Goal: Task Accomplishment & Management: Manage account settings

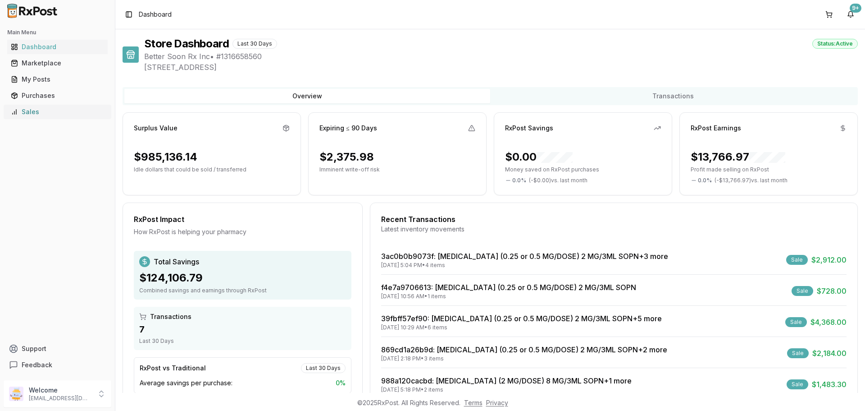
click at [55, 111] on div "Sales" at bounding box center [57, 111] width 93 height 9
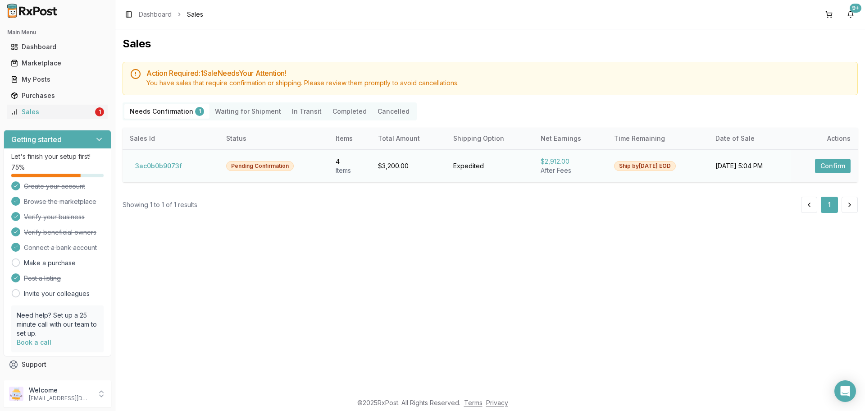
click at [833, 163] on button "Confirm" at bounding box center [833, 166] width 36 height 14
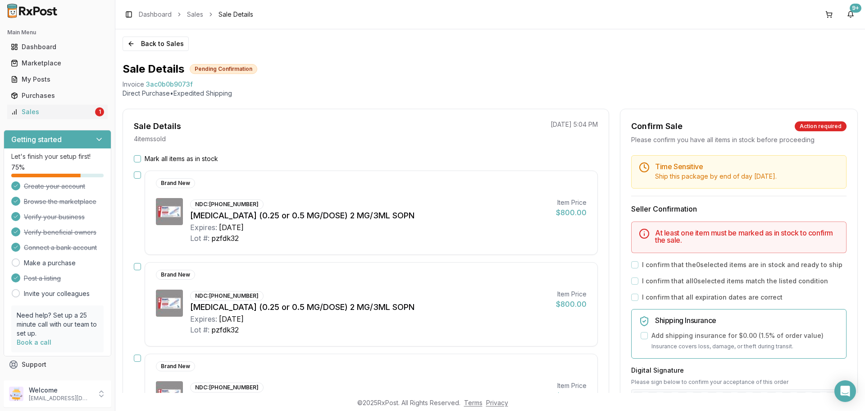
click at [137, 159] on button "Mark all items as in stock" at bounding box center [137, 158] width 7 height 7
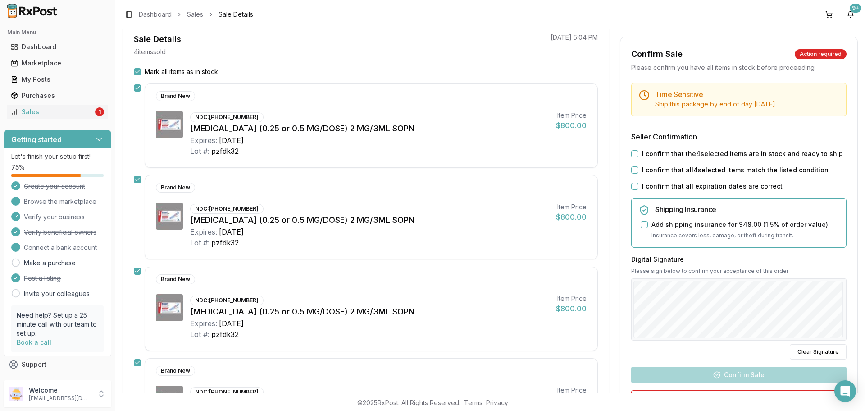
scroll to position [90, 0]
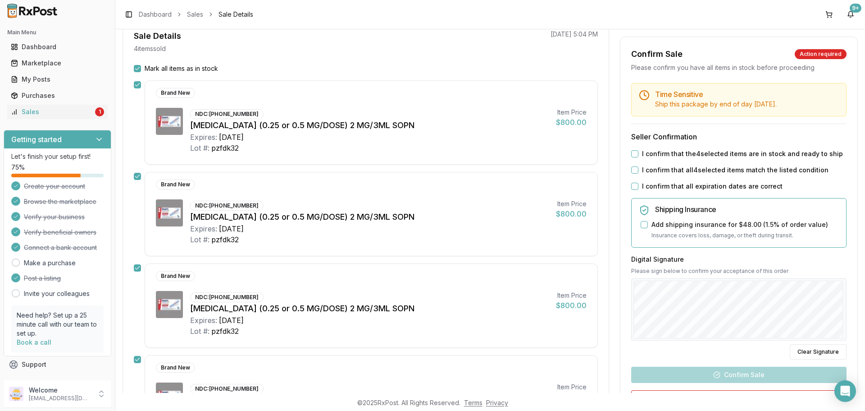
click at [631, 155] on button "I confirm that the 4 selected items are in stock and ready to ship" at bounding box center [634, 153] width 7 height 7
click at [631, 170] on button "I confirm that all 4 selected items match the listed condition" at bounding box center [634, 169] width 7 height 7
click at [633, 185] on button "I confirm that all expiration dates are correct" at bounding box center [634, 186] width 7 height 7
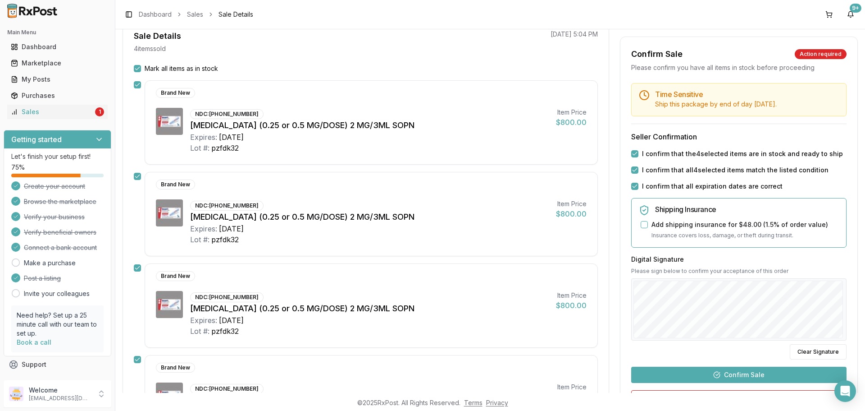
click at [749, 375] on button "Confirm Sale" at bounding box center [738, 374] width 215 height 16
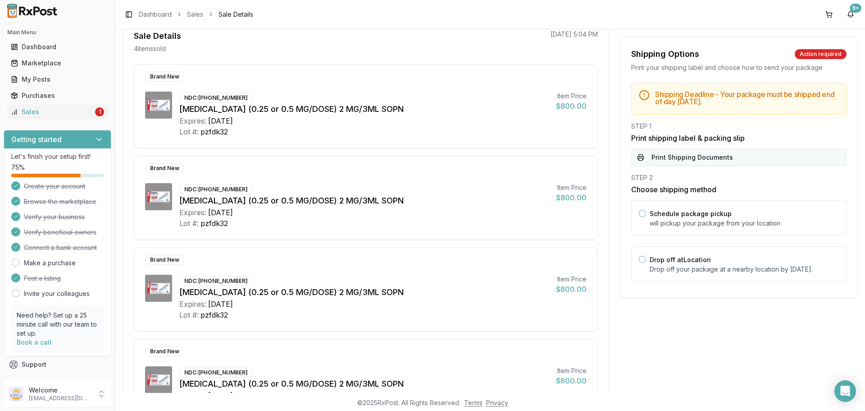
click at [670, 155] on button "Print Shipping Documents" at bounding box center [738, 157] width 215 height 17
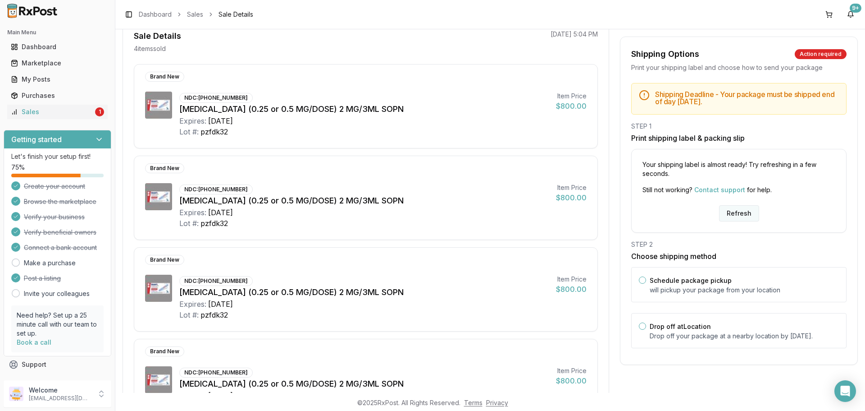
click at [737, 215] on button "Refresh" at bounding box center [739, 213] width 40 height 16
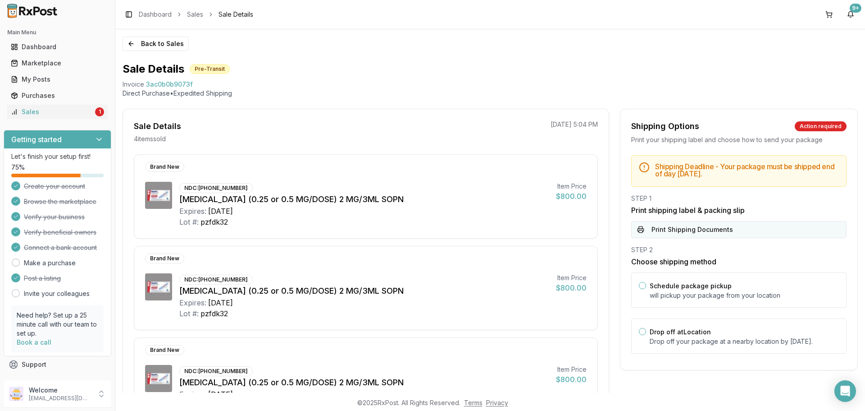
click at [717, 229] on button "Print Shipping Documents" at bounding box center [738, 229] width 215 height 17
click at [69, 117] on link "Sales 1" at bounding box center [57, 112] width 101 height 16
